Goal: Task Accomplishment & Management: Manage account settings

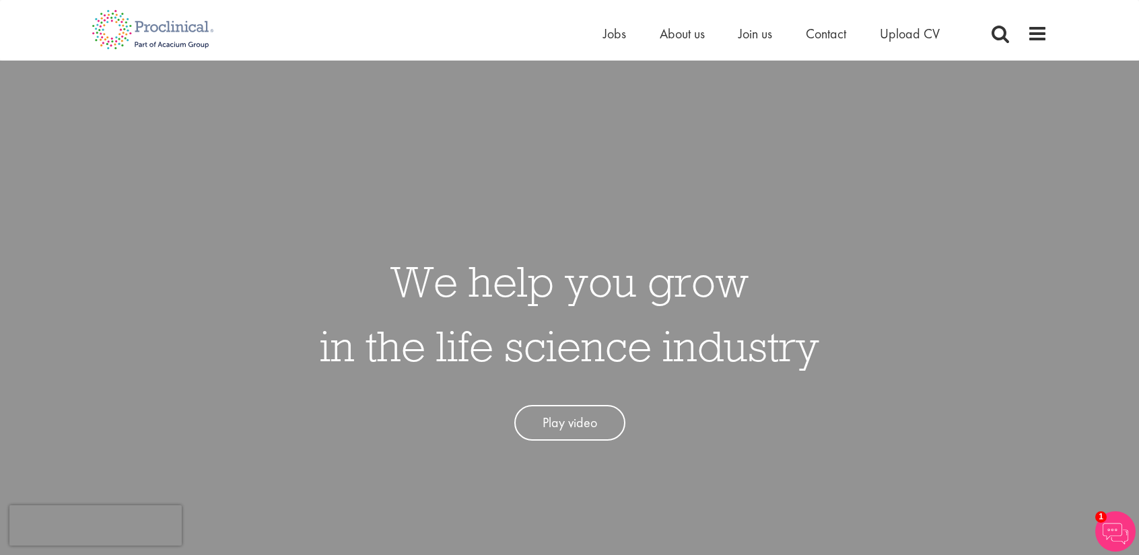
click at [569, 429] on link "Play video" at bounding box center [569, 423] width 111 height 36
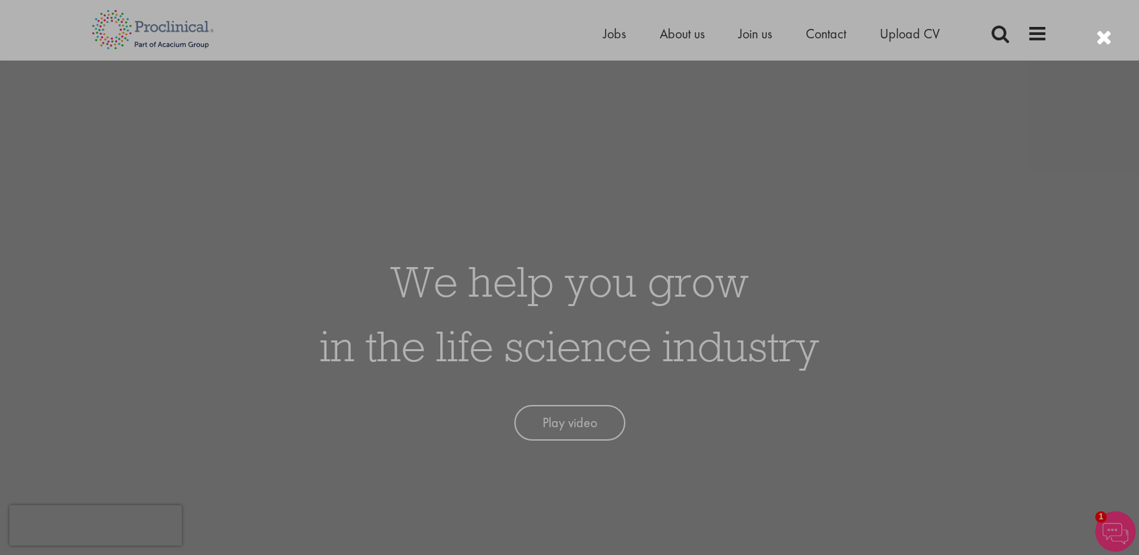
click at [933, 94] on div at bounding box center [569, 277] width 1139 height 555
click at [649, 471] on div at bounding box center [569, 277] width 1139 height 555
click at [893, 228] on div at bounding box center [569, 277] width 1139 height 555
click at [931, 133] on div at bounding box center [569, 277] width 1139 height 555
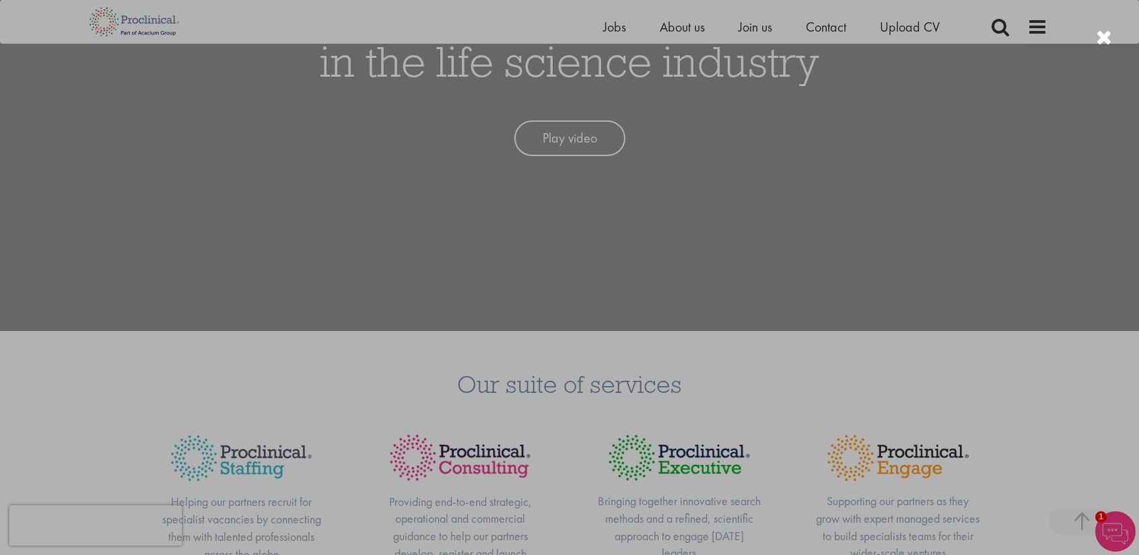
scroll to position [269, 0]
click at [1099, 42] on div at bounding box center [1104, 38] width 16 height 22
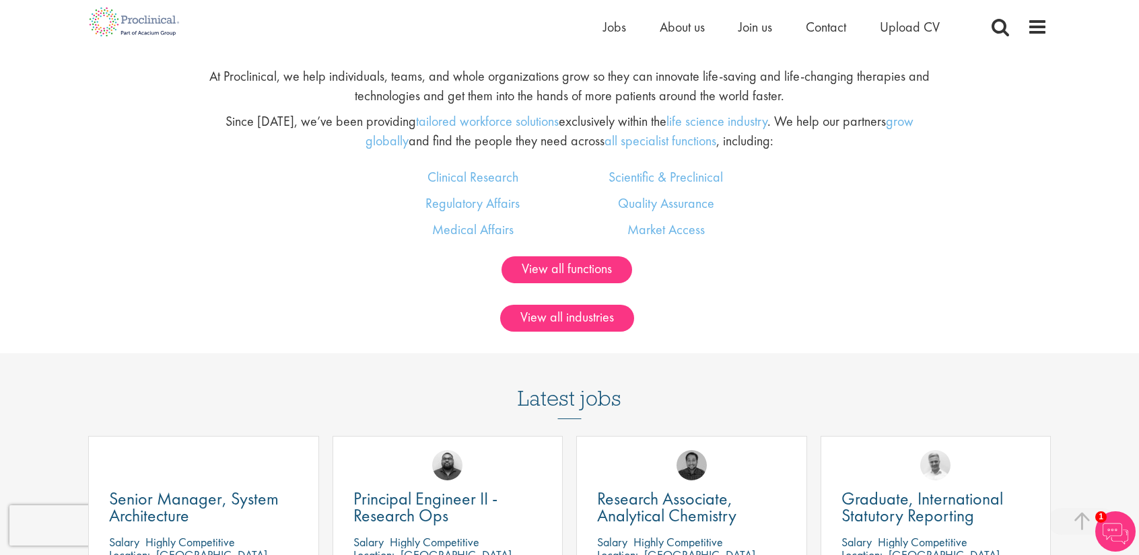
scroll to position [873, 0]
click at [891, 27] on span "Upload CV" at bounding box center [910, 27] width 60 height 18
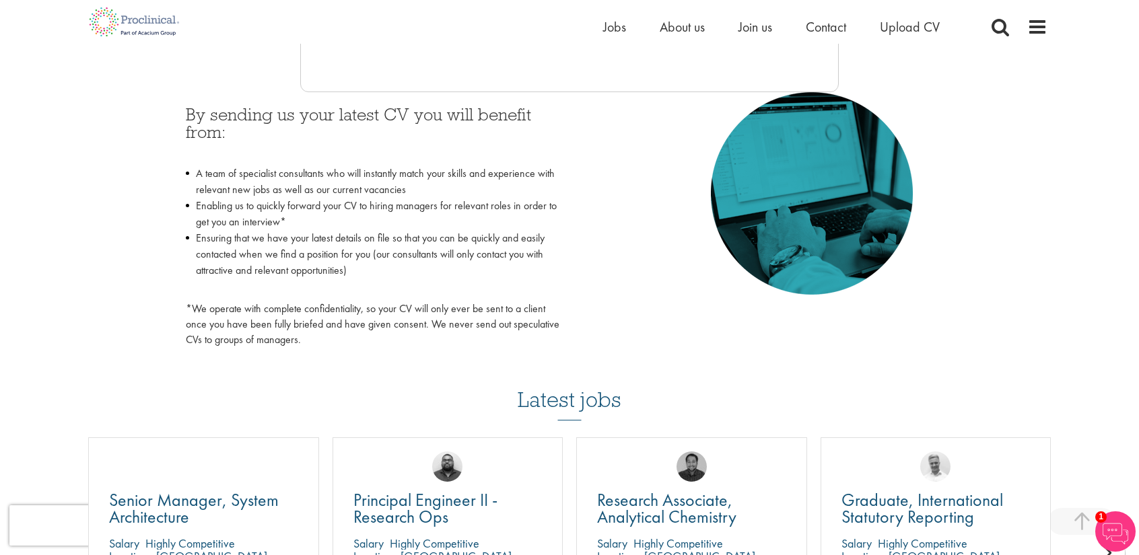
scroll to position [587, 0]
click at [561, 183] on div "By sending us your latest CV you will benefit from: A team of specialist consul…" at bounding box center [373, 224] width 394 height 263
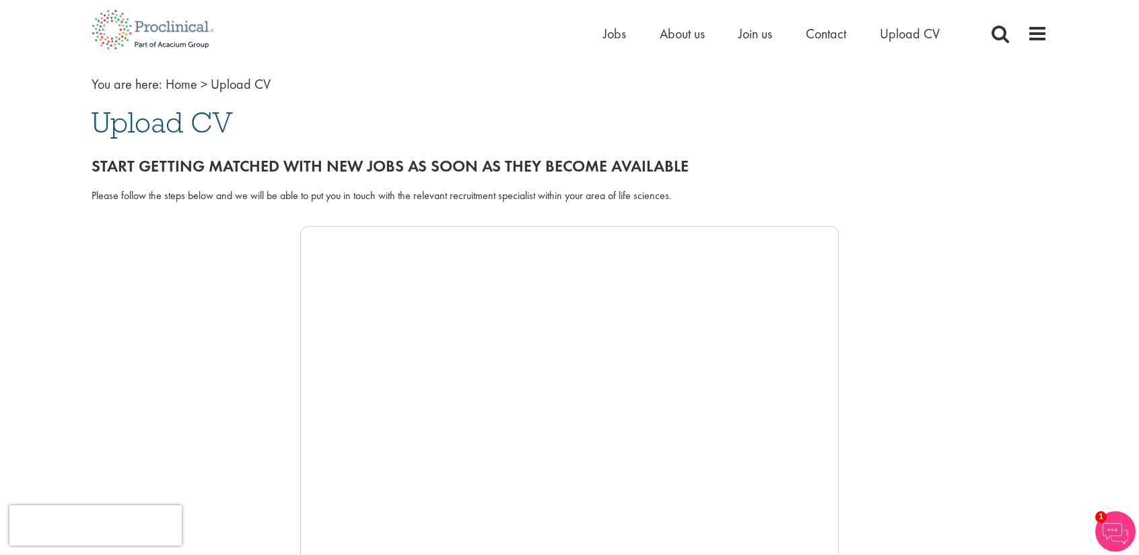
scroll to position [0, 0]
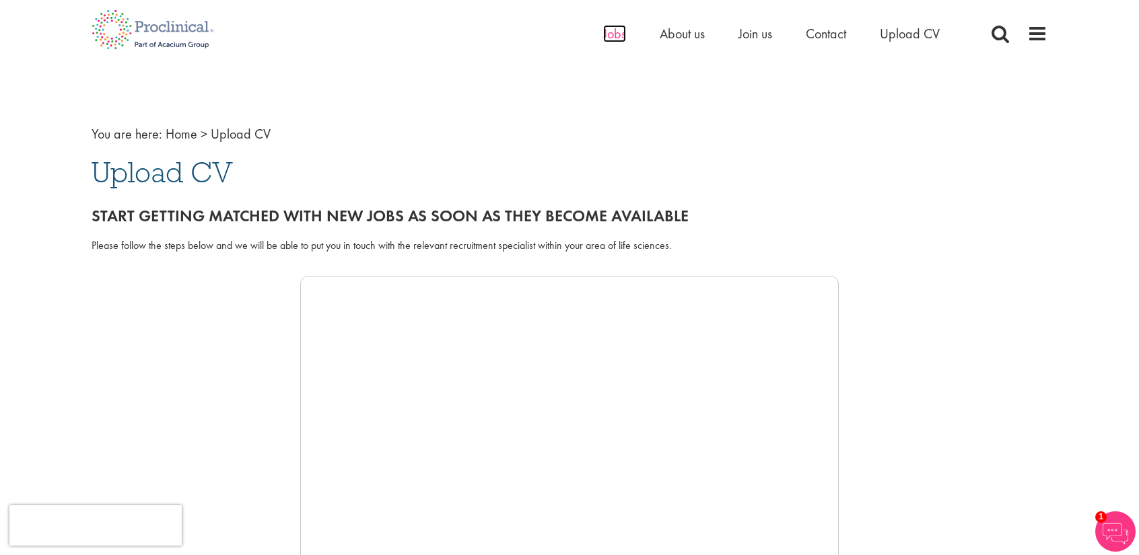
click at [611, 34] on span "Jobs" at bounding box center [614, 34] width 23 height 18
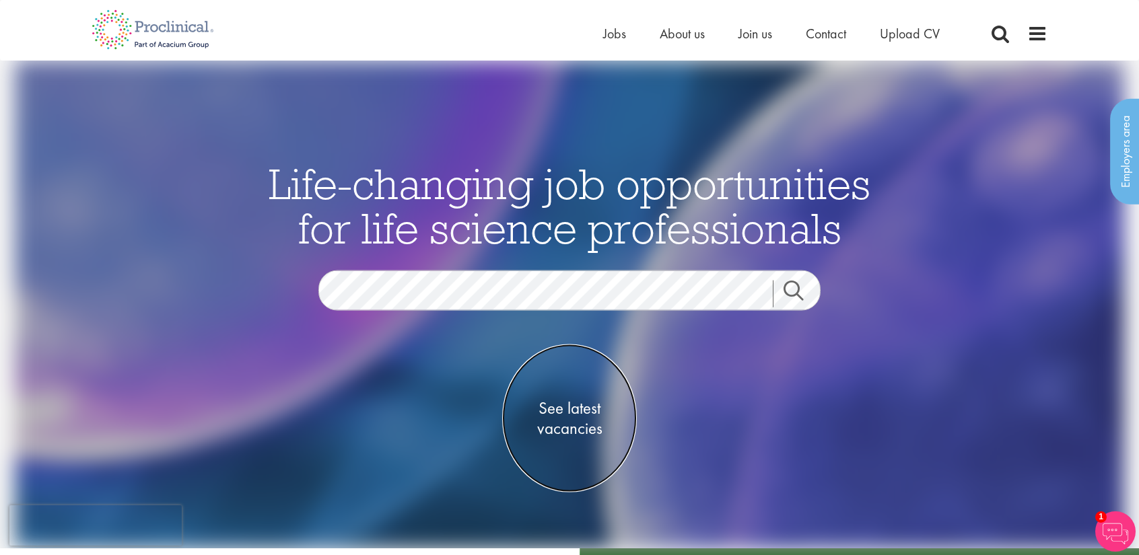
click at [563, 415] on span "See latest vacancies" at bounding box center [569, 418] width 135 height 40
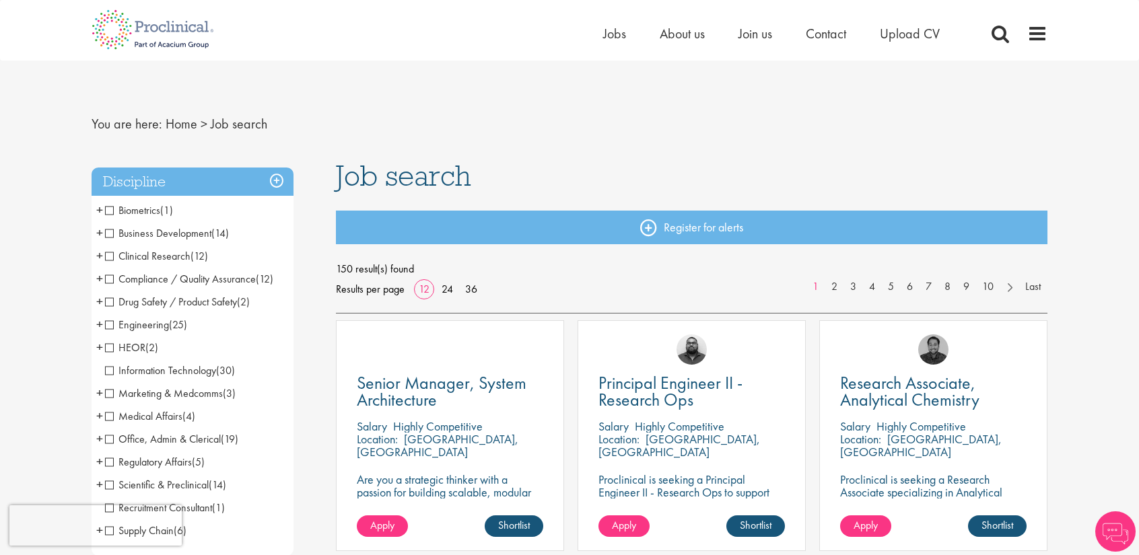
click at [110, 256] on span "Clinical Research" at bounding box center [147, 256] width 85 height 14
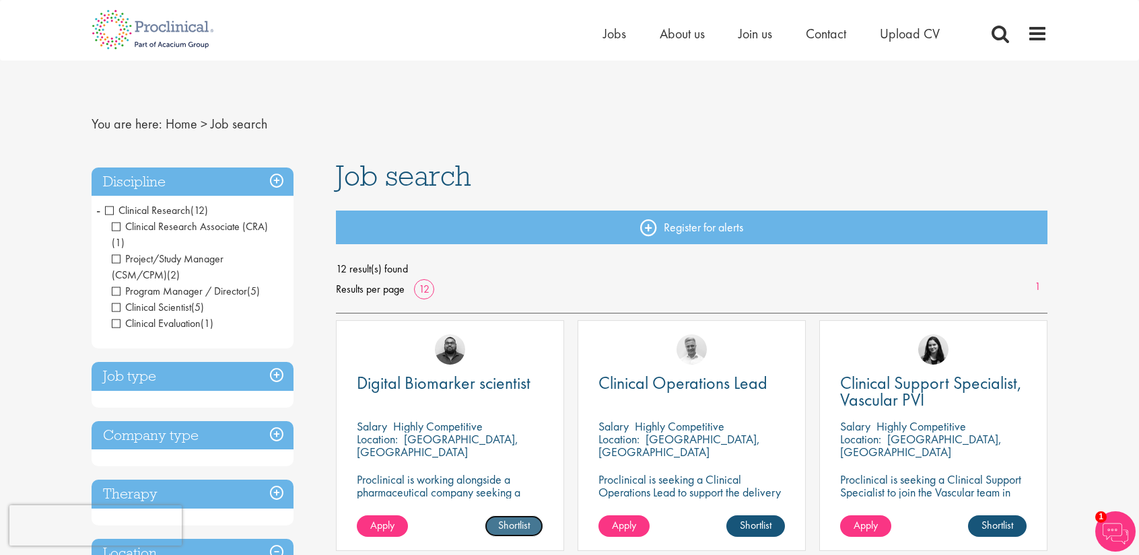
click at [538, 525] on link "Shortlist" at bounding box center [514, 527] width 59 height 22
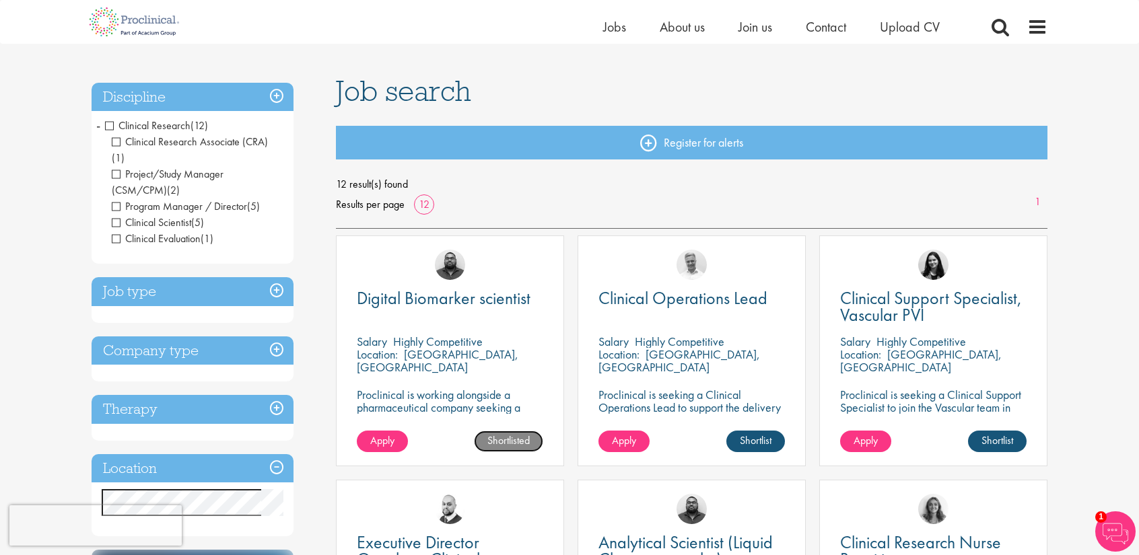
scroll to position [69, 0]
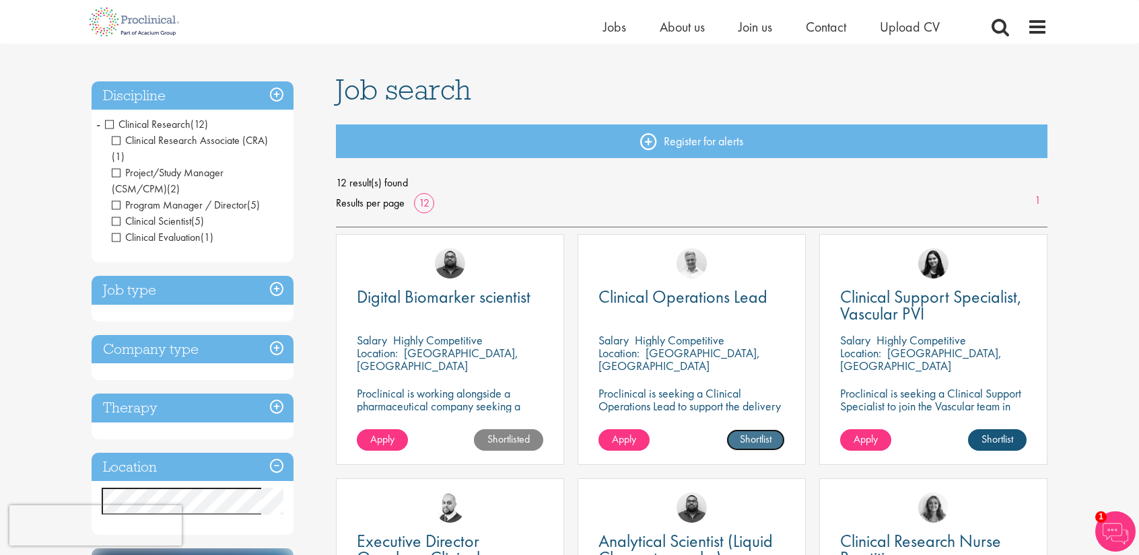
click at [758, 442] on link "Shortlist" at bounding box center [755, 440] width 59 height 22
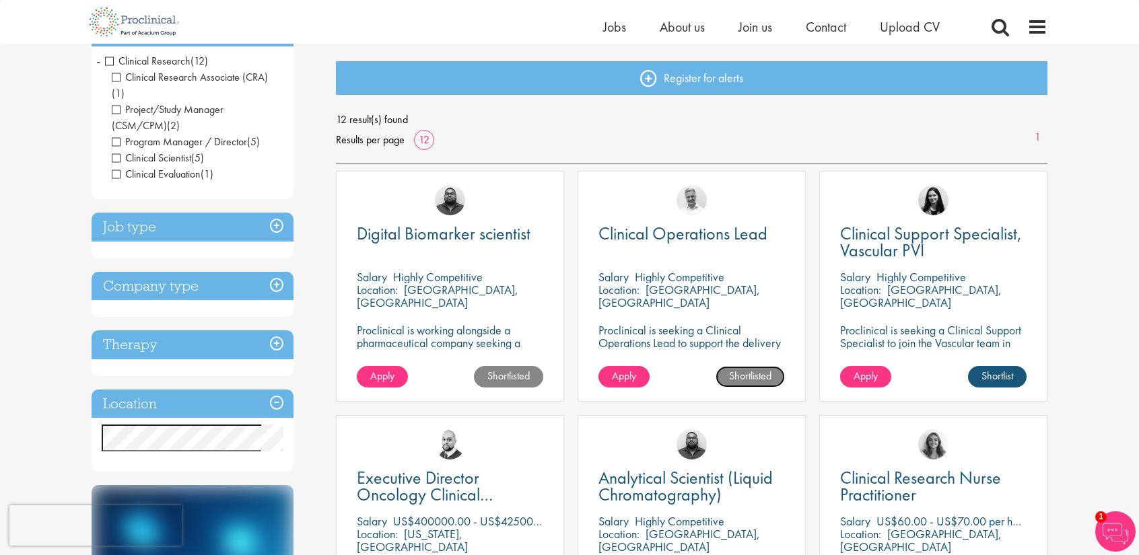
scroll to position [133, 0]
click at [227, 389] on h3 "Location" at bounding box center [193, 403] width 202 height 29
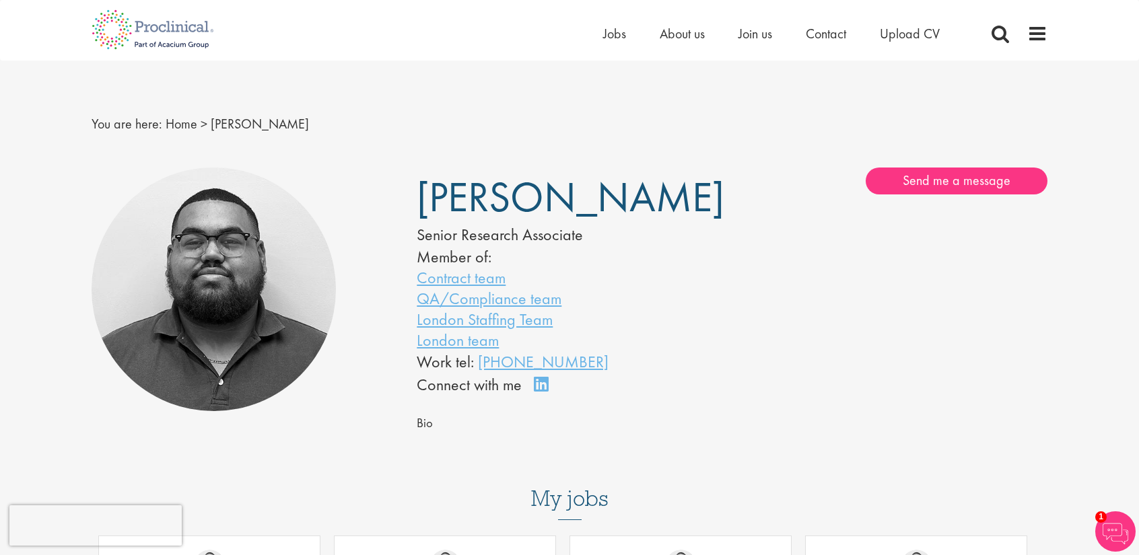
click at [719, 295] on div "[PERSON_NAME] Senior Research Associate Member of: Contract team QA/Compliance …" at bounding box center [569, 283] width 325 height 230
click at [1043, 32] on span at bounding box center [1037, 34] width 20 height 20
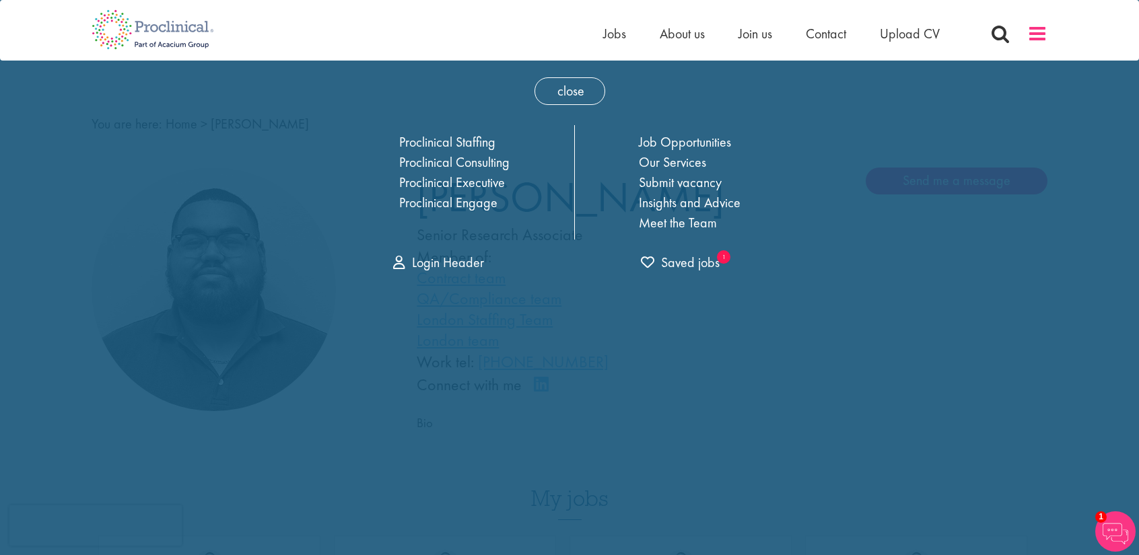
click at [1043, 32] on span at bounding box center [1037, 34] width 20 height 20
click at [573, 90] on span "close" at bounding box center [569, 91] width 71 height 28
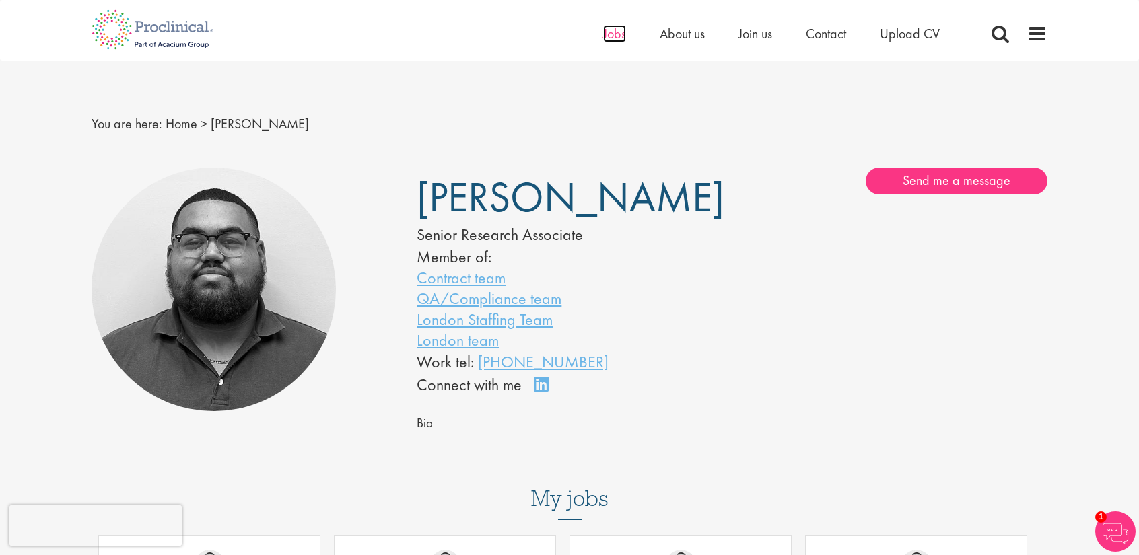
click at [608, 32] on span "Jobs" at bounding box center [614, 34] width 23 height 18
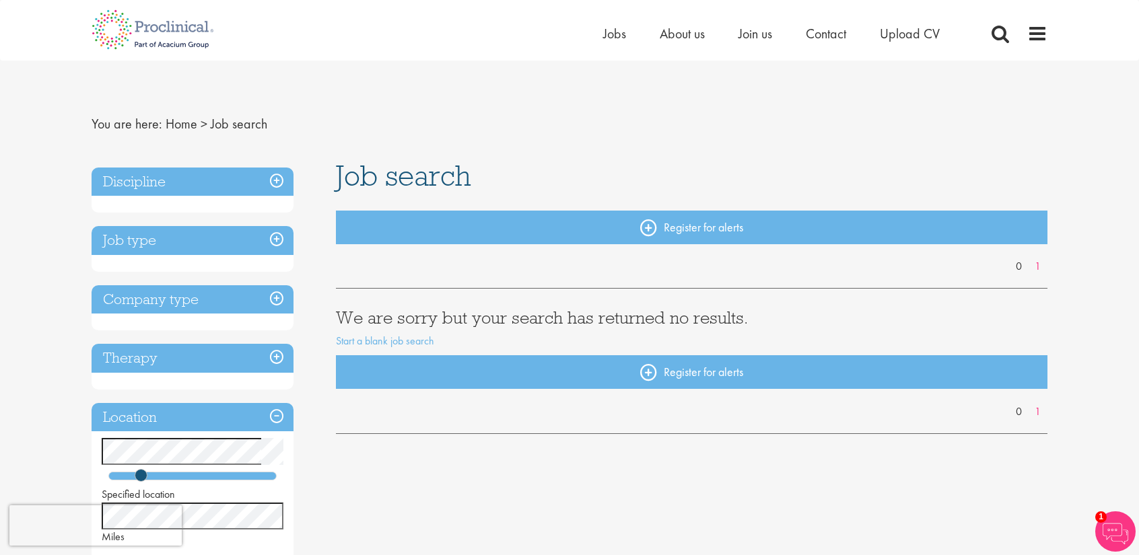
click at [185, 178] on h3 "Discipline" at bounding box center [193, 182] width 202 height 29
click at [207, 246] on h3 "Job type" at bounding box center [193, 240] width 202 height 29
click at [283, 241] on h3 "Job type" at bounding box center [193, 240] width 202 height 29
click at [269, 299] on h3 "Company type" at bounding box center [193, 299] width 202 height 29
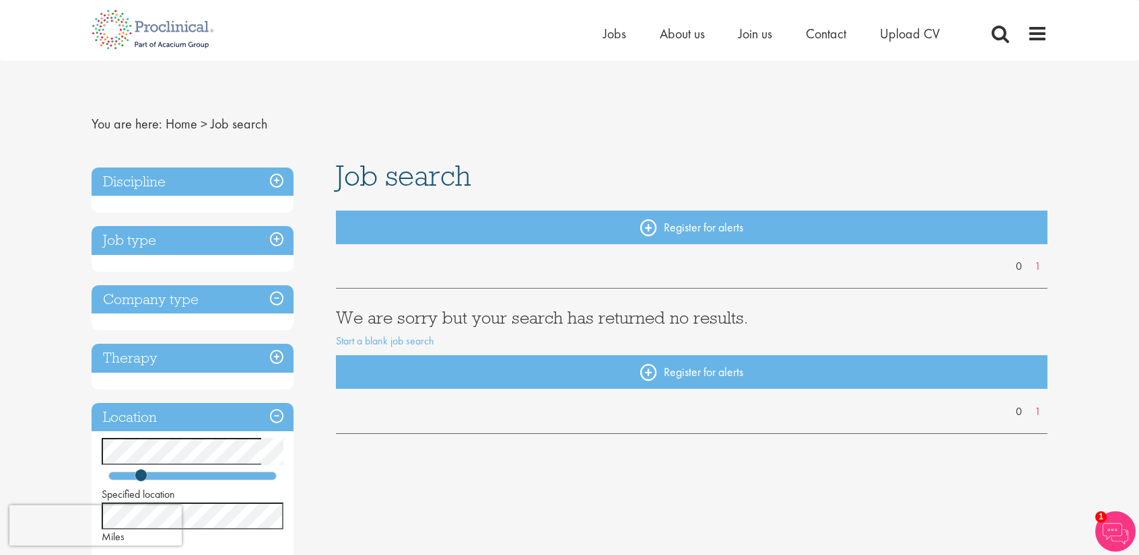
click at [269, 299] on h3 "Company type" at bounding box center [193, 299] width 202 height 29
click at [284, 351] on h3 "Therapy" at bounding box center [193, 358] width 202 height 29
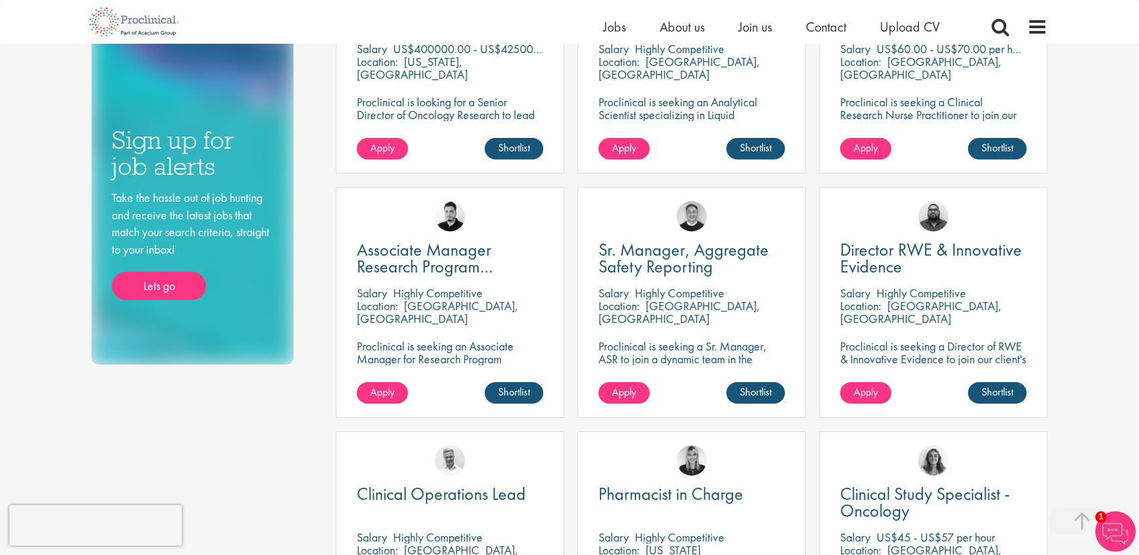
scroll to position [606, 0]
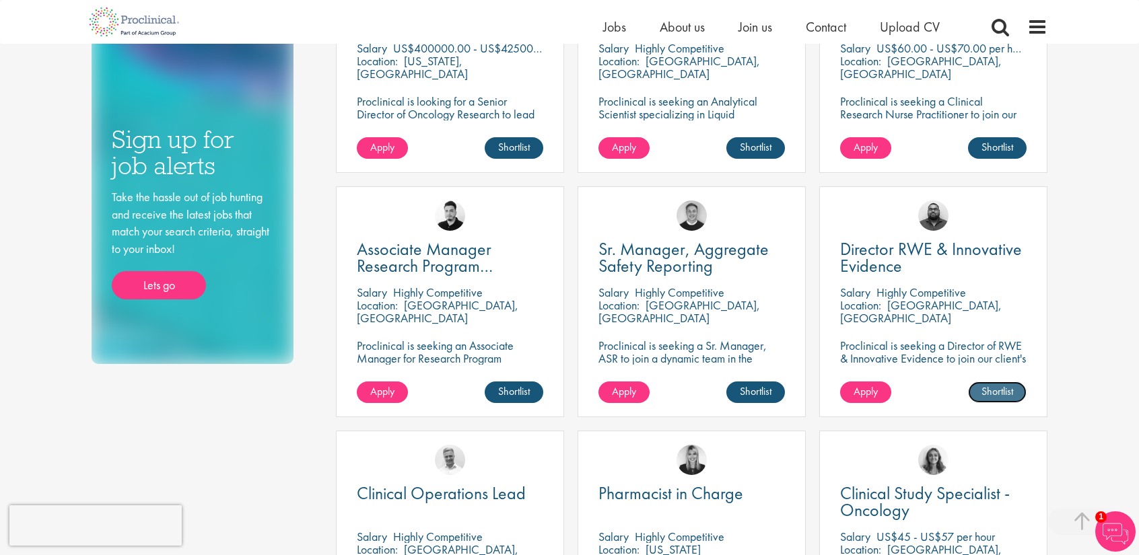
click at [991, 388] on link "Shortlist" at bounding box center [997, 393] width 59 height 22
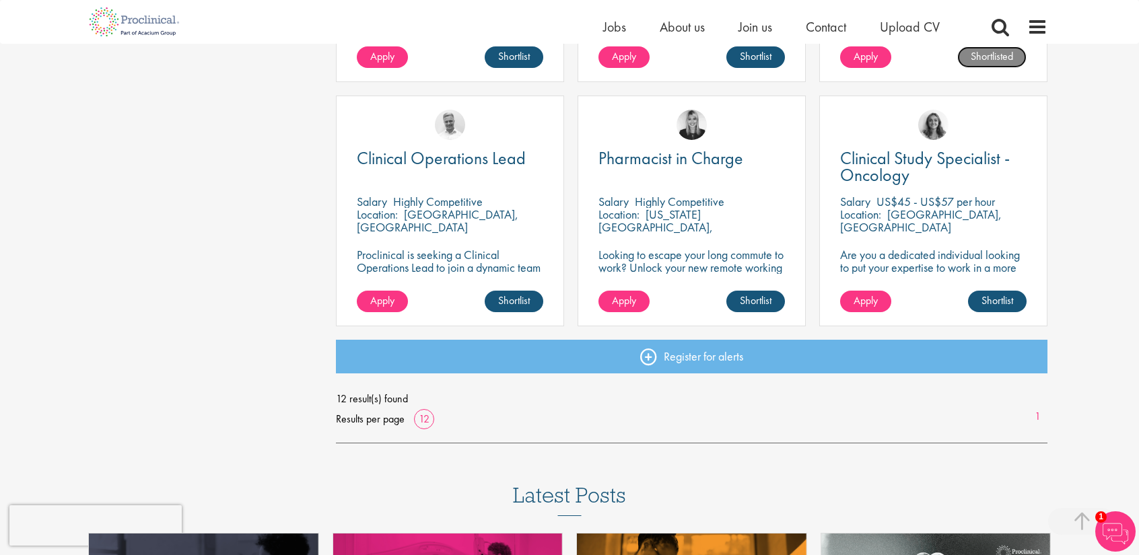
scroll to position [942, 0]
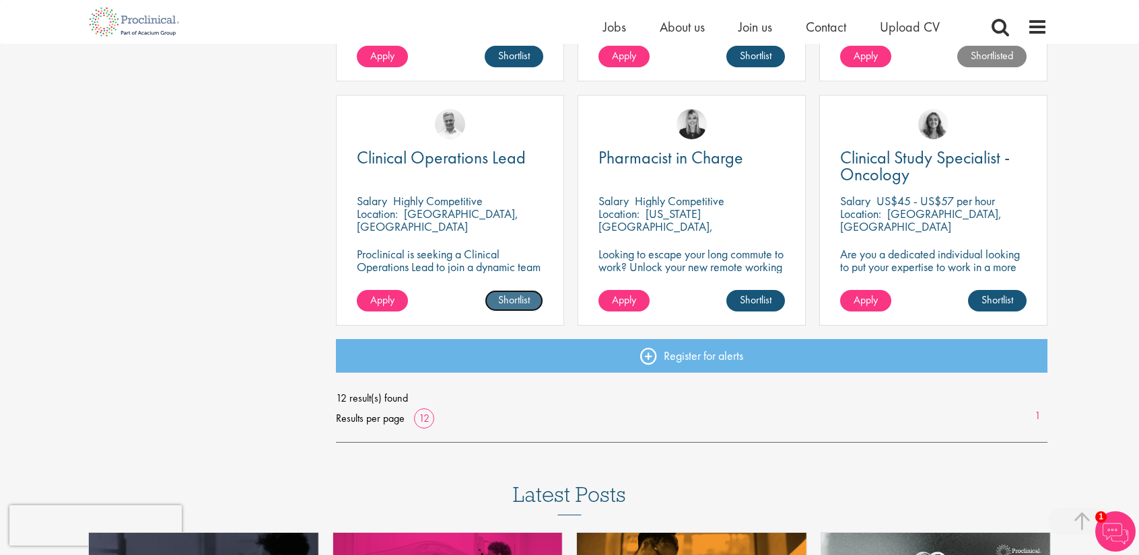
click at [501, 299] on link "Shortlist" at bounding box center [514, 301] width 59 height 22
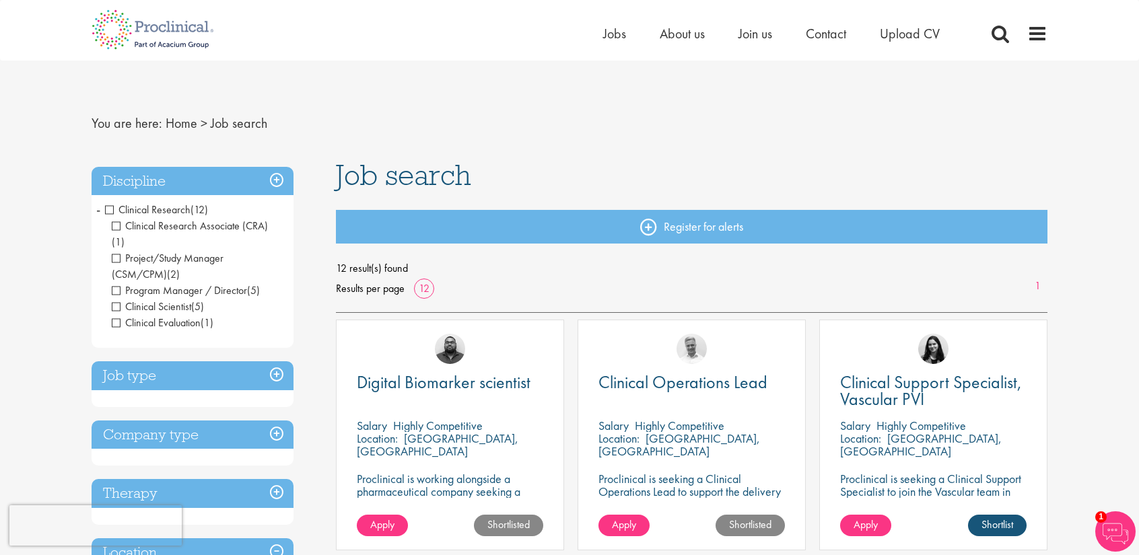
scroll to position [0, 0]
click at [110, 211] on span "Clinical Research" at bounding box center [147, 210] width 85 height 14
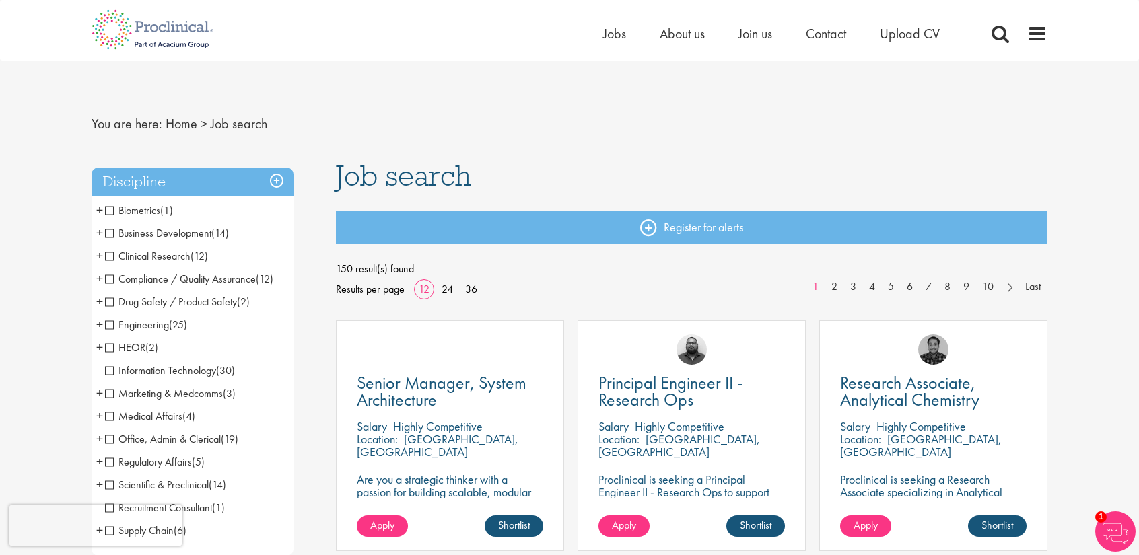
click at [165, 373] on span "Information Technology" at bounding box center [160, 370] width 111 height 14
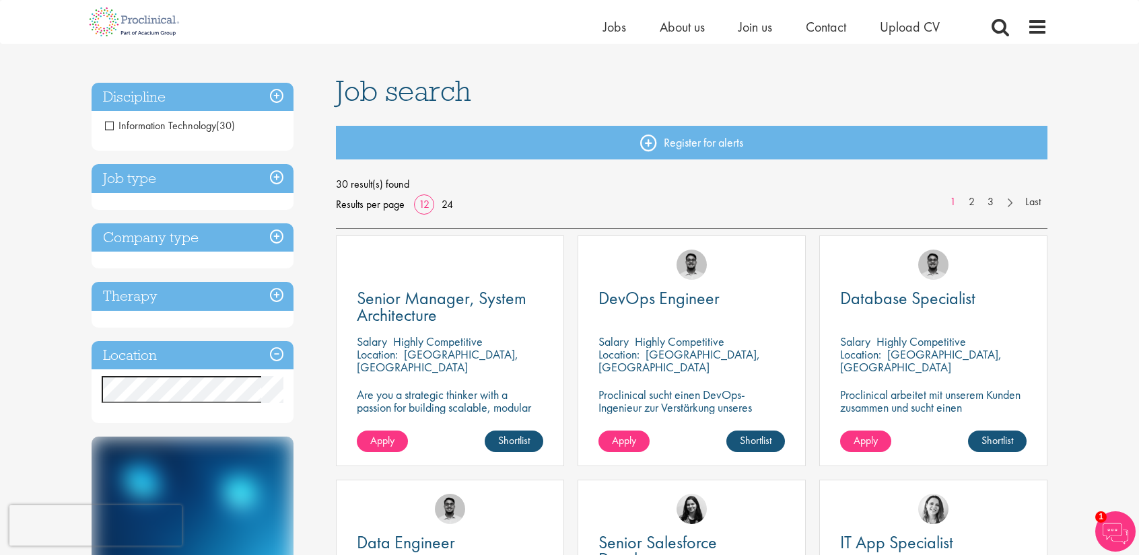
scroll to position [67, 0]
click at [198, 126] on span "Information Technology" at bounding box center [160, 126] width 111 height 14
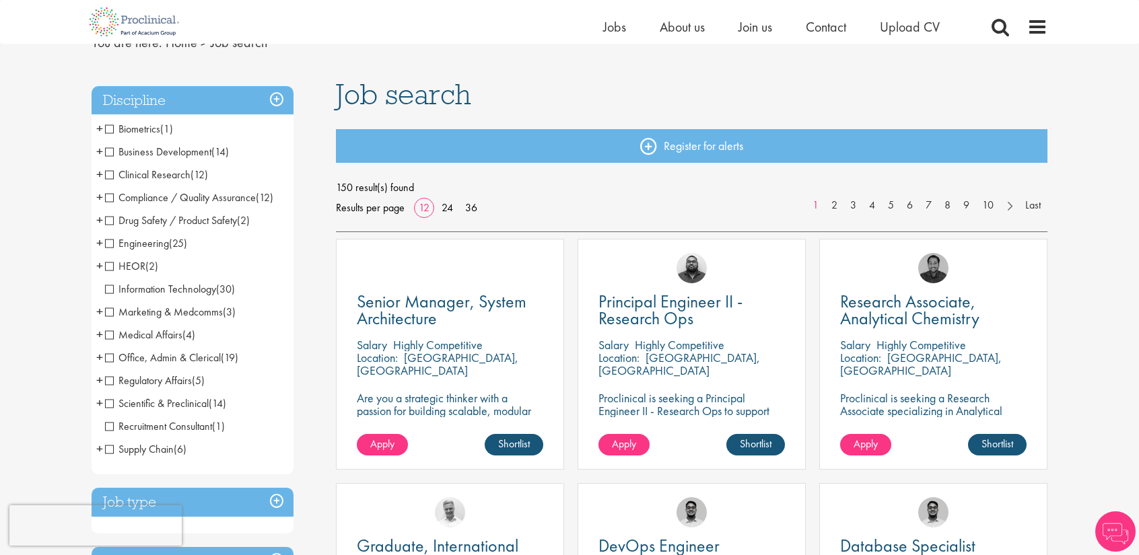
scroll to position [66, 0]
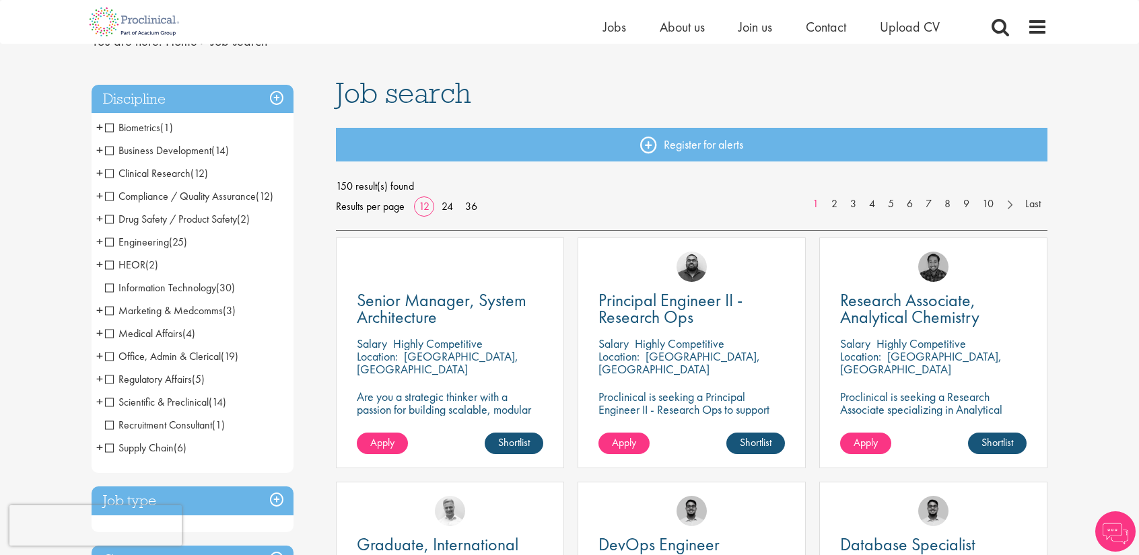
click at [157, 339] on span "Medical Affairs" at bounding box center [143, 333] width 77 height 14
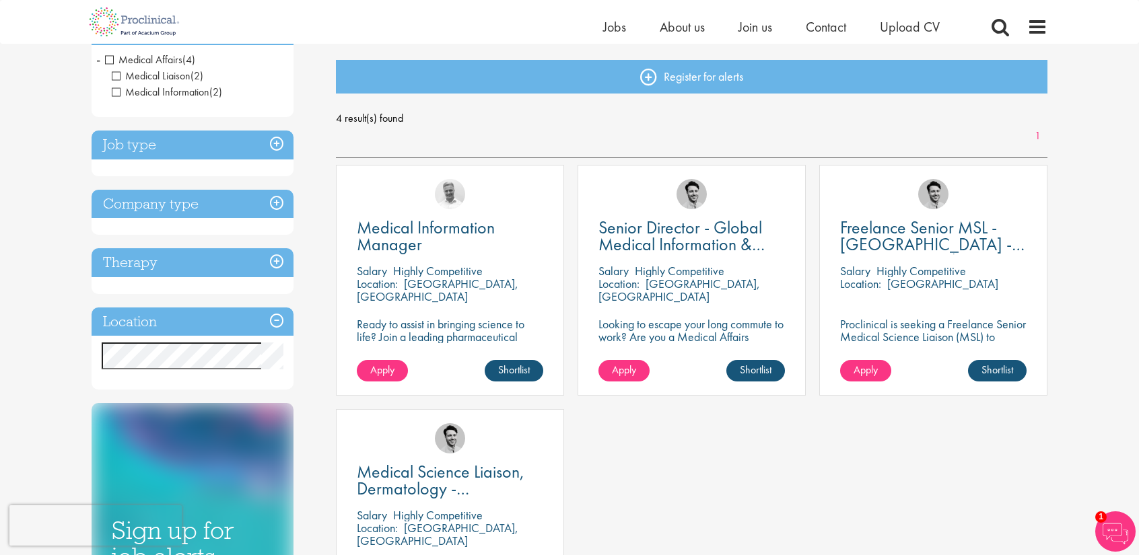
scroll to position [135, 0]
click at [742, 367] on link "Shortlist" at bounding box center [755, 370] width 59 height 22
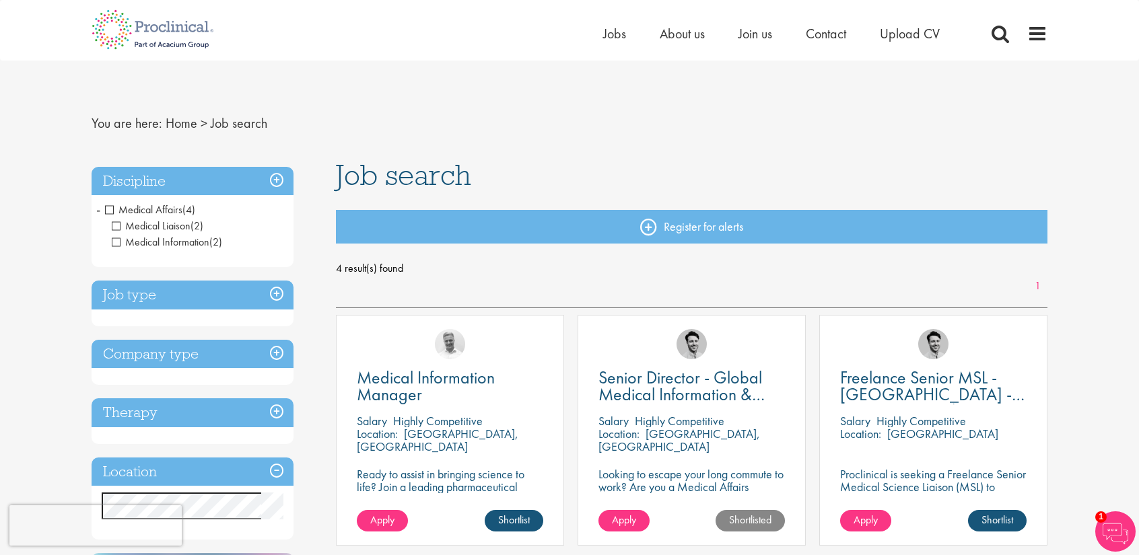
scroll to position [1, 0]
click at [117, 195] on div "Discipline Medical Affairs (4) - + Medical Liaison (2) Medical Information (2)" at bounding box center [193, 217] width 202 height 101
click at [120, 210] on span "Medical Affairs" at bounding box center [143, 210] width 77 height 14
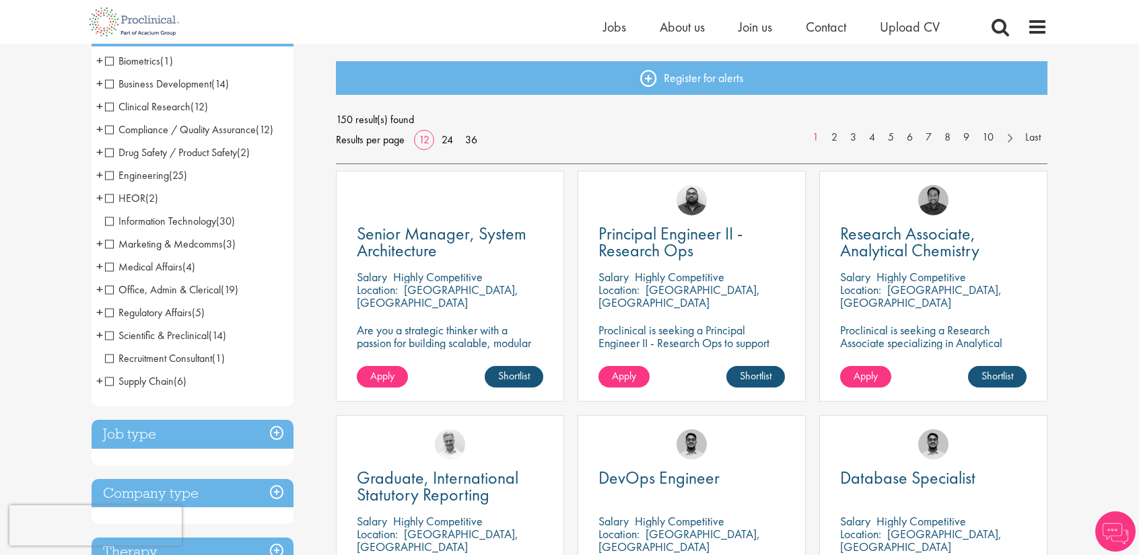
scroll to position [133, 0]
click at [162, 332] on span "Scientific & Preclinical" at bounding box center [157, 335] width 104 height 14
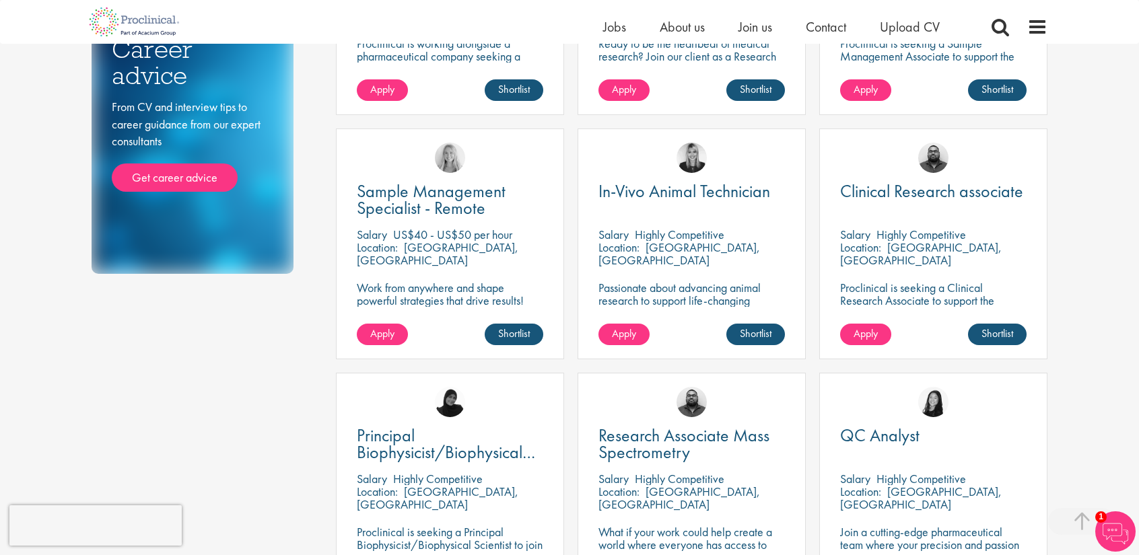
scroll to position [664, 0]
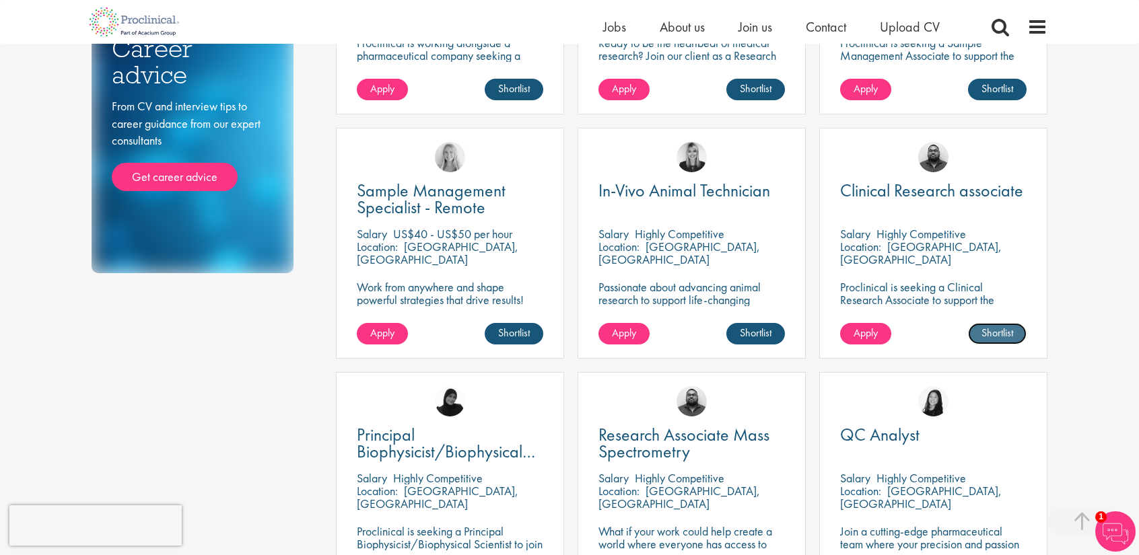
click at [998, 329] on link "Shortlist" at bounding box center [997, 334] width 59 height 22
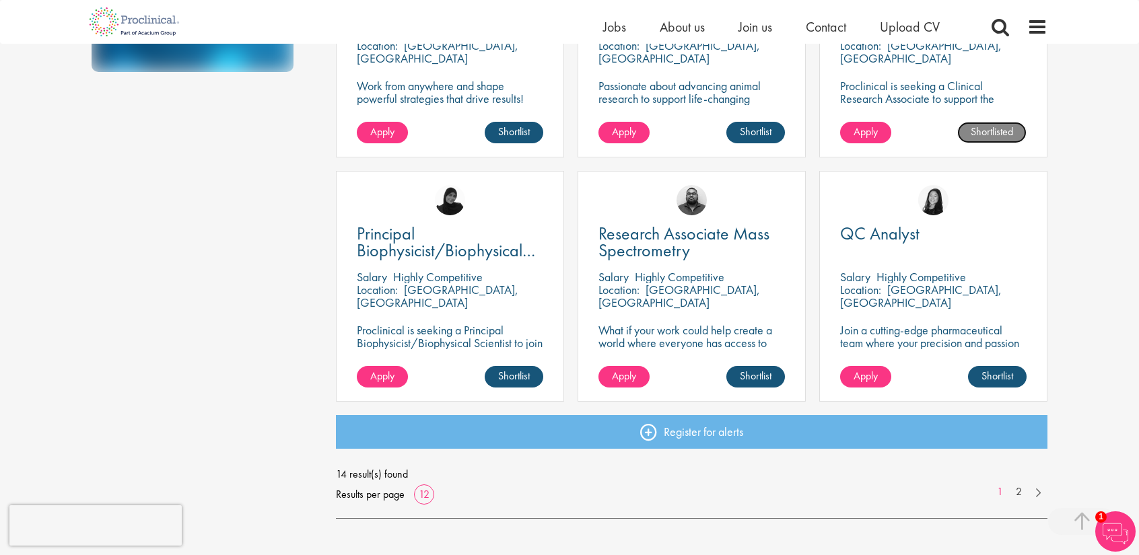
scroll to position [866, 0]
click at [1018, 491] on link "2" at bounding box center [1019, 491] width 20 height 15
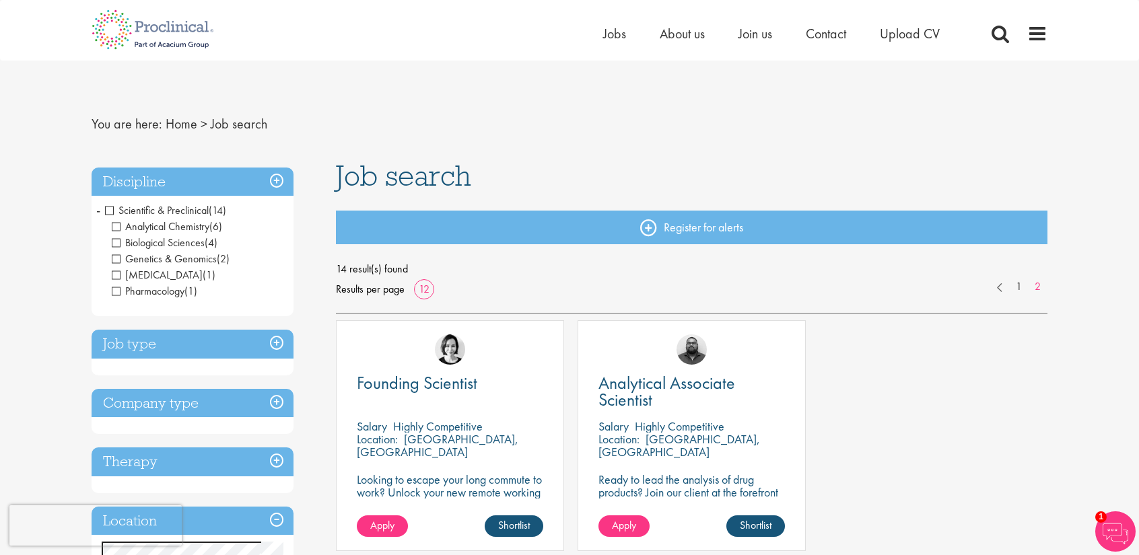
click at [107, 211] on span "Scientific & Preclinical" at bounding box center [157, 210] width 104 height 14
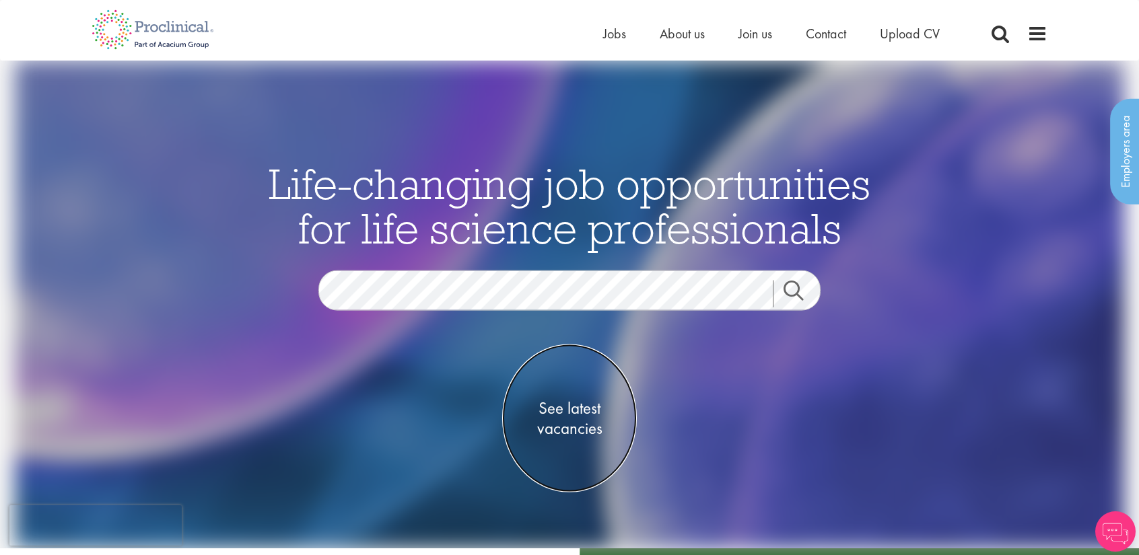
click at [563, 418] on span "See latest vacancies" at bounding box center [569, 418] width 135 height 40
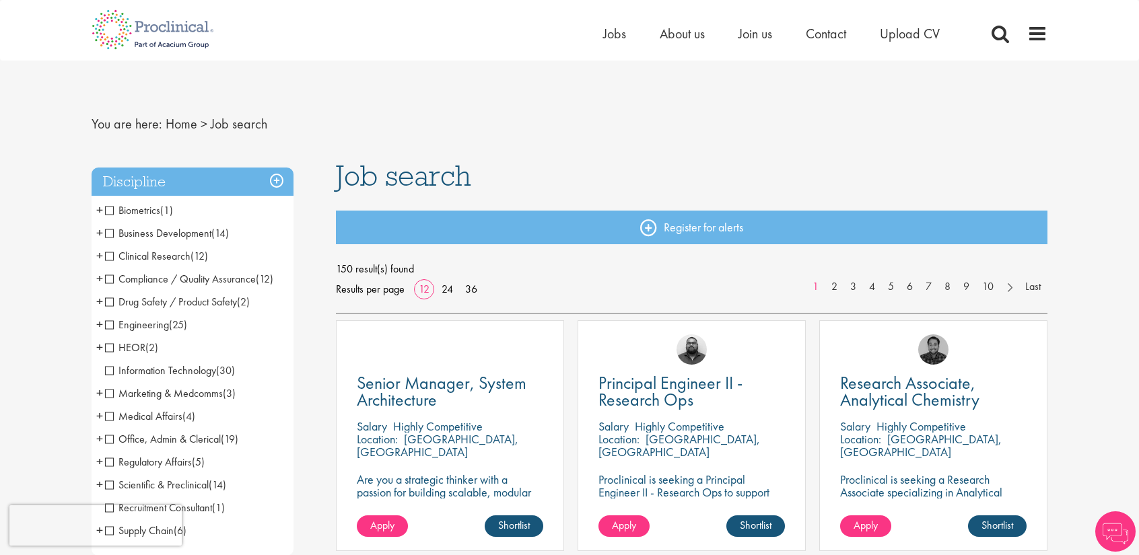
click at [137, 258] on span "Clinical Research" at bounding box center [147, 256] width 85 height 14
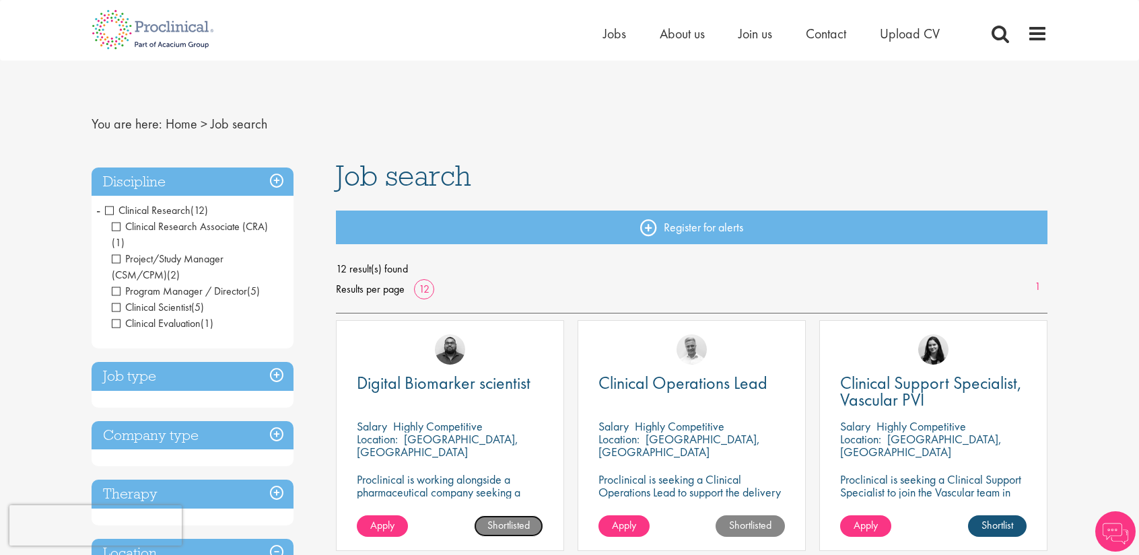
click at [511, 529] on link "Shortlisted" at bounding box center [508, 527] width 69 height 22
click at [511, 529] on link "Shortlist" at bounding box center [514, 527] width 59 height 22
drag, startPoint x: 510, startPoint y: 528, endPoint x: 482, endPoint y: 279, distance: 249.9
click at [482, 279] on div "12 result(s) found Results per page 12 1" at bounding box center [692, 279] width 712 height 40
click at [1034, 34] on span at bounding box center [1037, 34] width 20 height 20
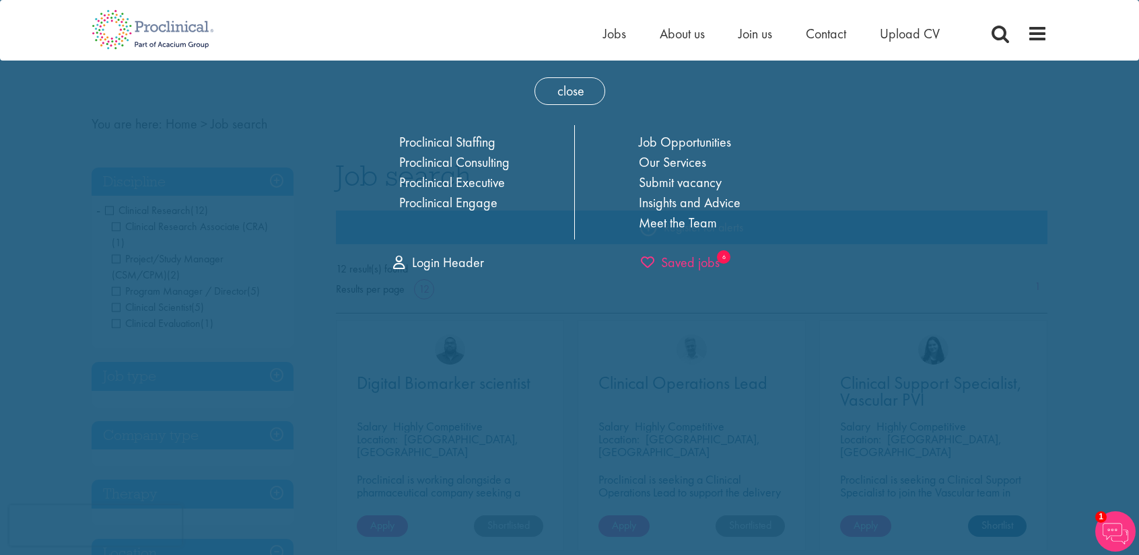
click at [694, 258] on span "Saved jobs" at bounding box center [680, 263] width 79 height 18
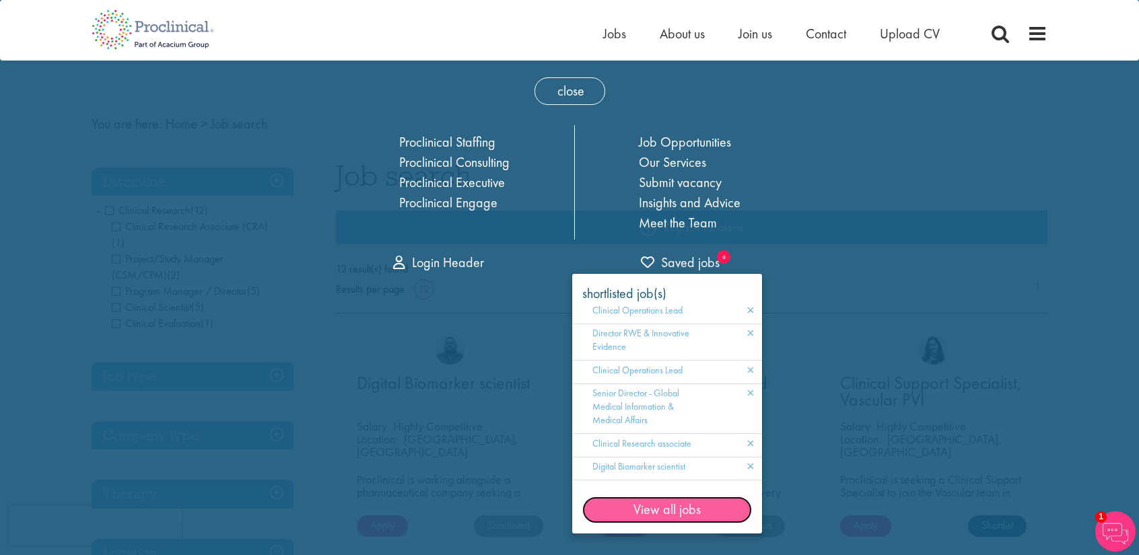
click at [643, 510] on link "View all jobs" at bounding box center [667, 510] width 170 height 27
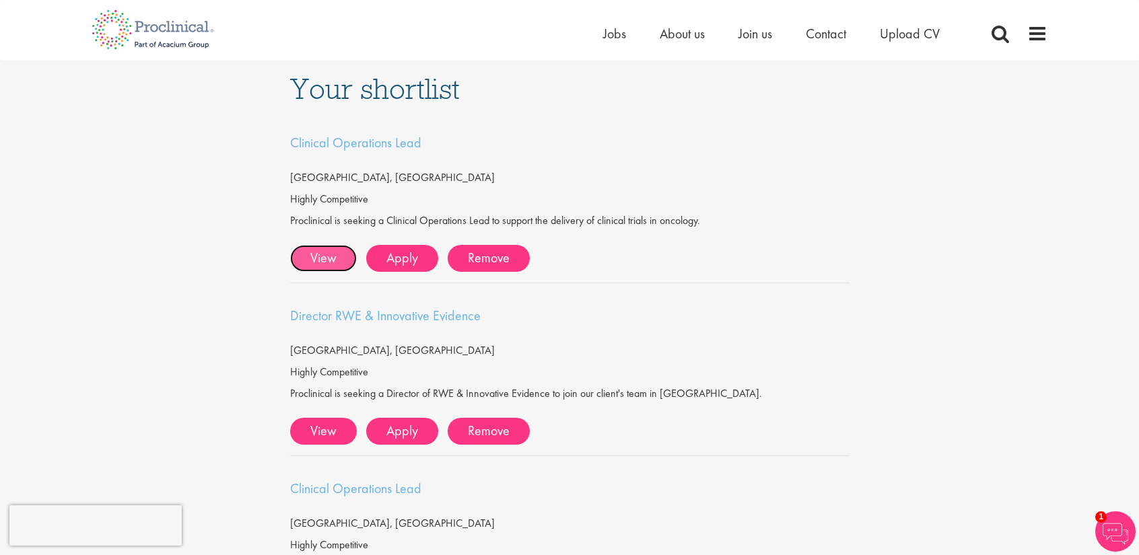
click at [330, 255] on link "View" at bounding box center [323, 258] width 67 height 27
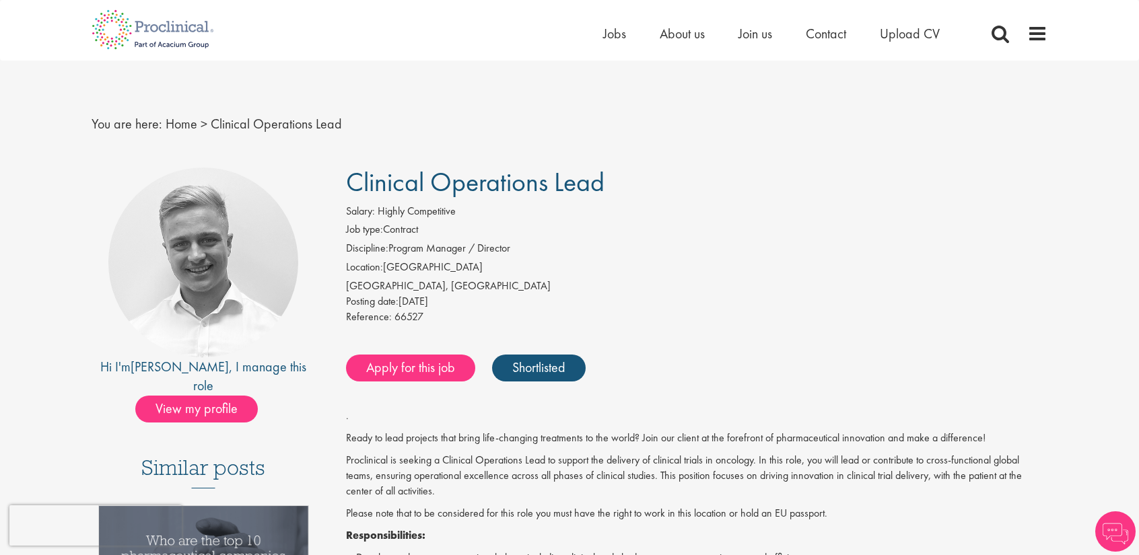
click at [703, 242] on li "Discipline: Program Manager / Director" at bounding box center [697, 250] width 702 height 19
click at [206, 396] on span "View my profile" at bounding box center [196, 409] width 123 height 27
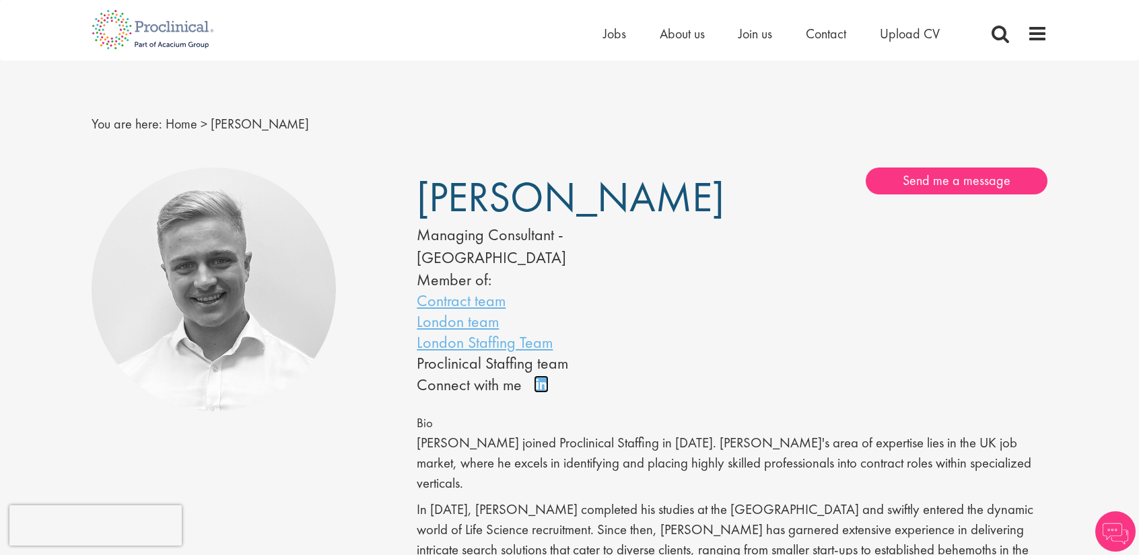
click at [543, 390] on link "Connect on LinkedIn" at bounding box center [546, 390] width 24 height 0
